Goal: Task Accomplishment & Management: Manage account settings

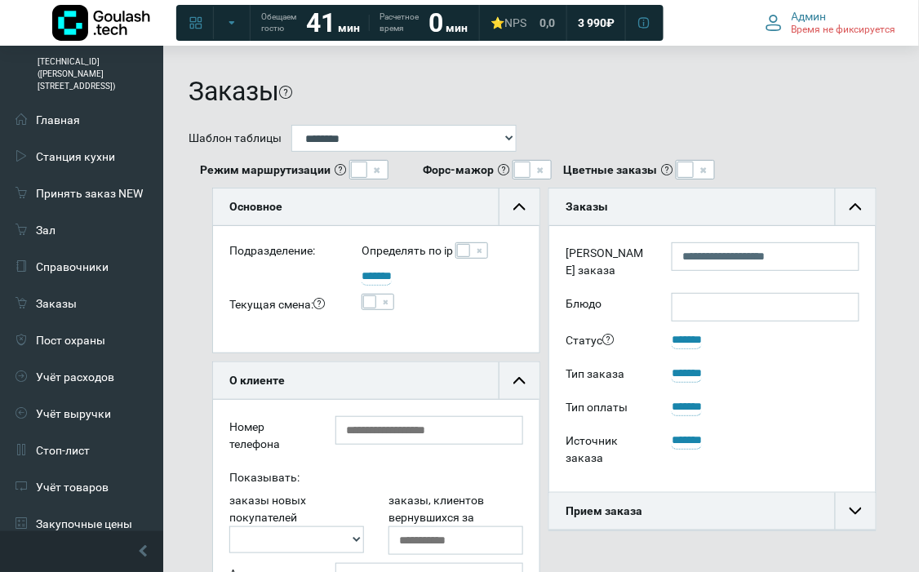
scroll to position [38, 327]
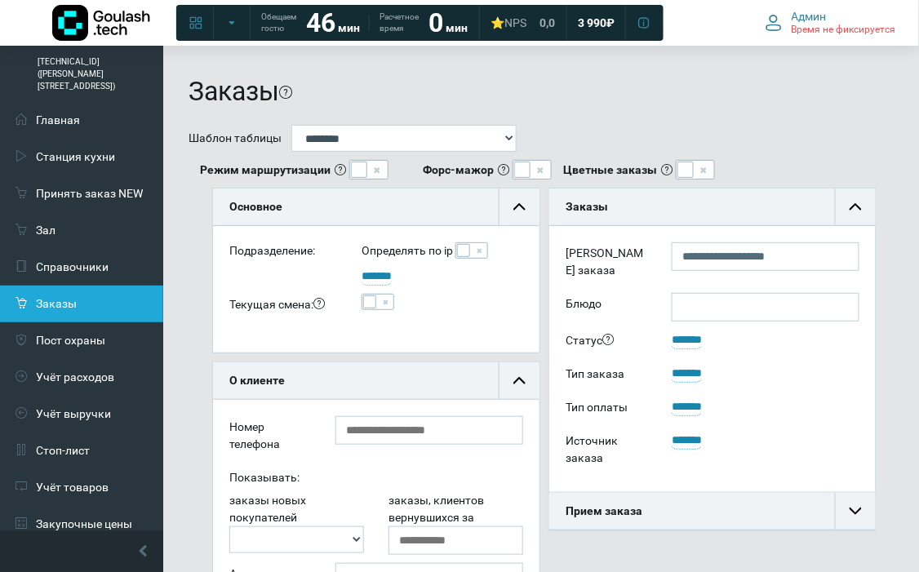
click at [47, 286] on link "Заказы" at bounding box center [81, 304] width 163 height 37
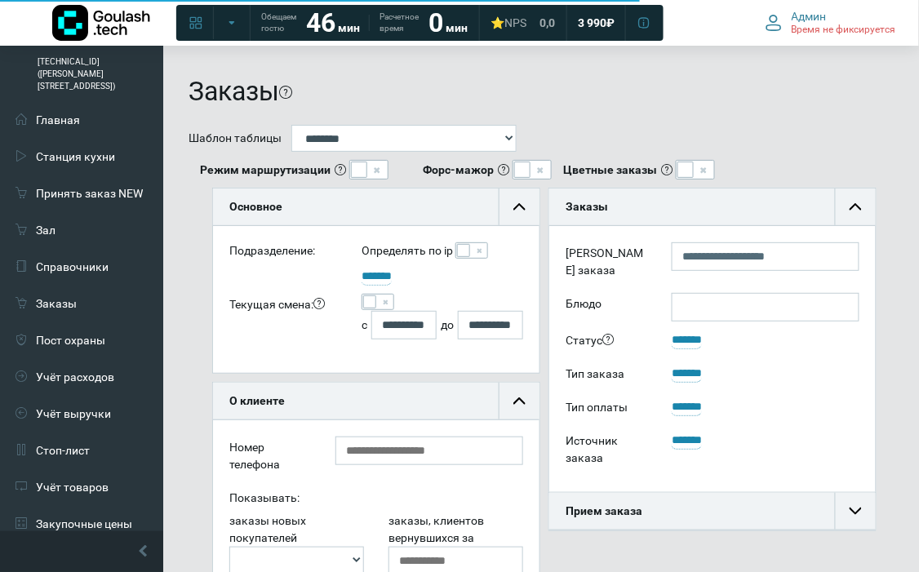
scroll to position [38, 327]
click at [370, 300] on span at bounding box center [369, 302] width 13 height 13
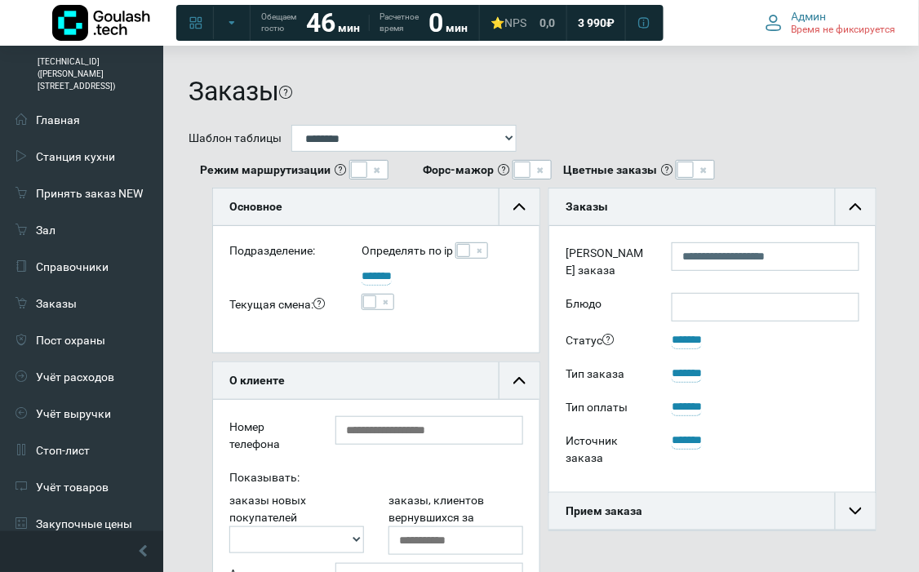
scroll to position [272, 0]
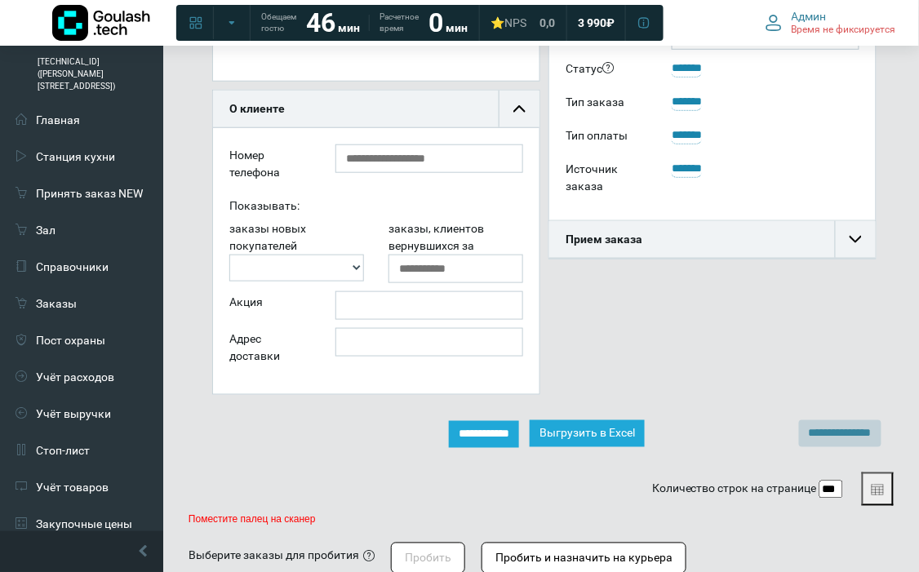
click at [515, 429] on input "**********" at bounding box center [484, 434] width 70 height 27
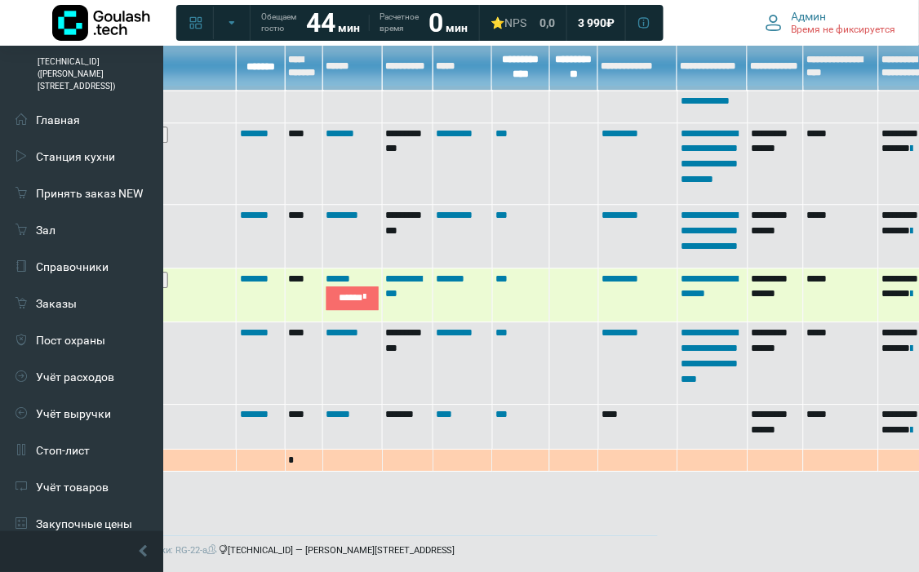
scroll to position [607, 245]
